Goal: Task Accomplishment & Management: Manage account settings

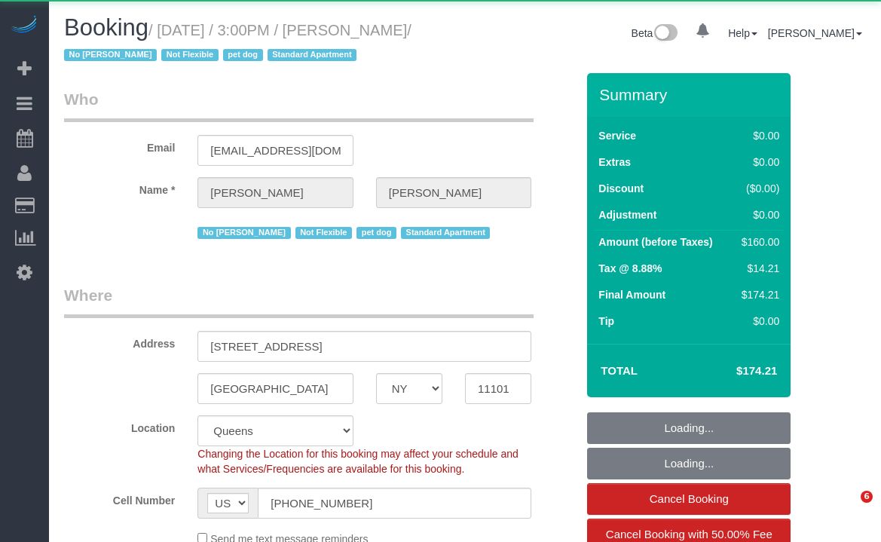
select select "NY"
select select "string:stripe-pm_1PRaTe4VGloSiKo70J2VwSuU"
select select "1"
select select "spot1"
select select "number:89"
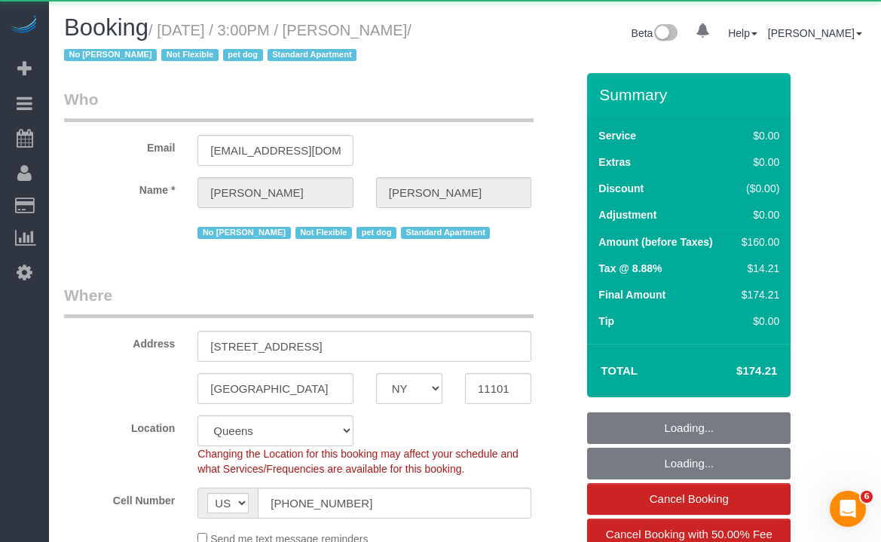
select select "number:90"
select select "number:13"
select select "number:5"
select select "object:1443"
select select "1"
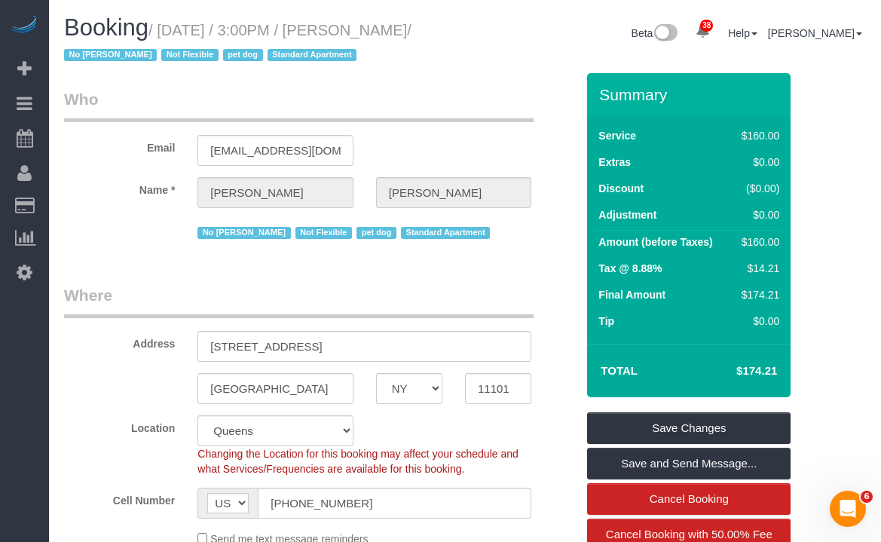
scroll to position [25, 0]
